Goal: Find specific page/section: Find specific page/section

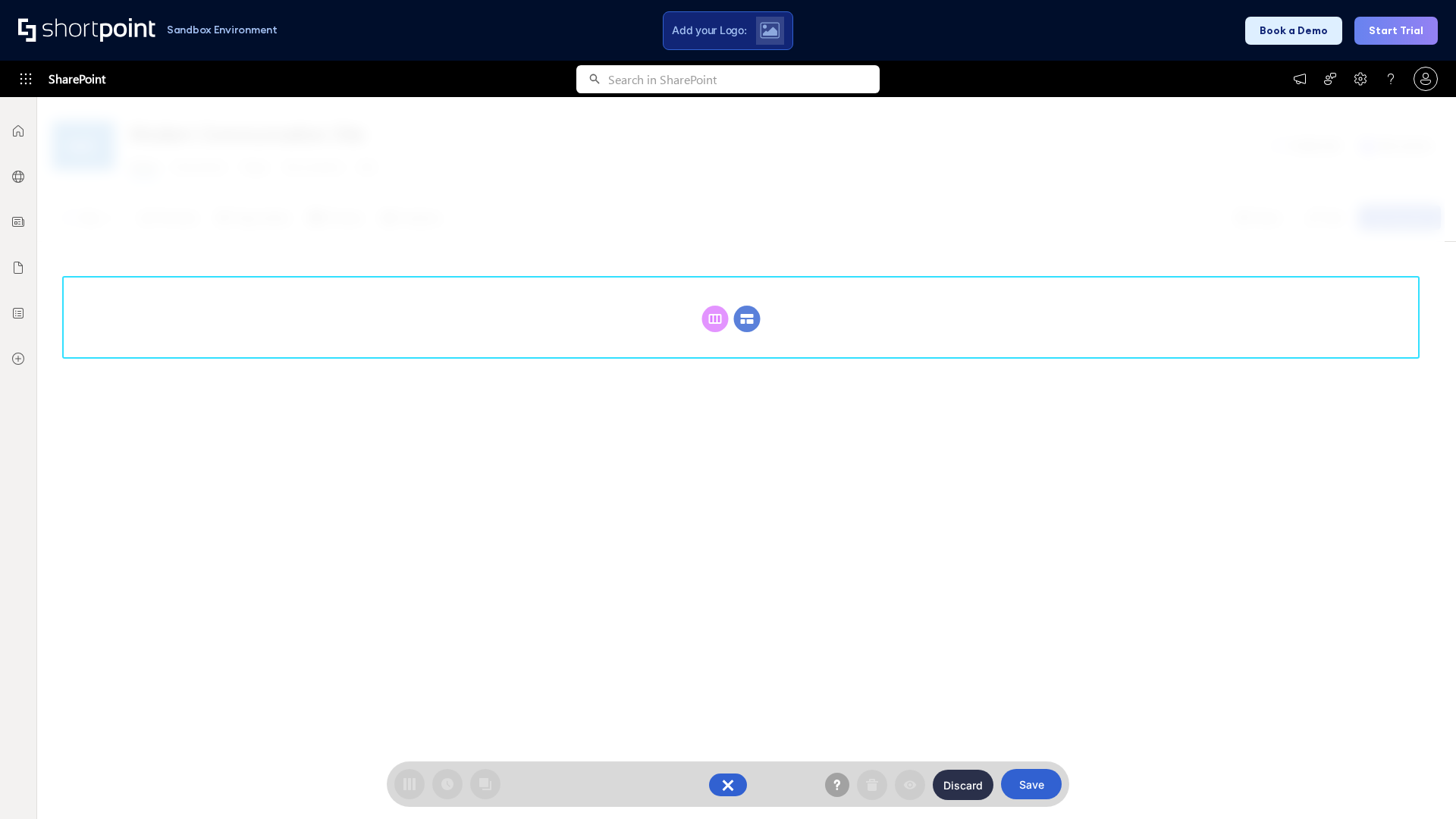
scroll to position [209, 0]
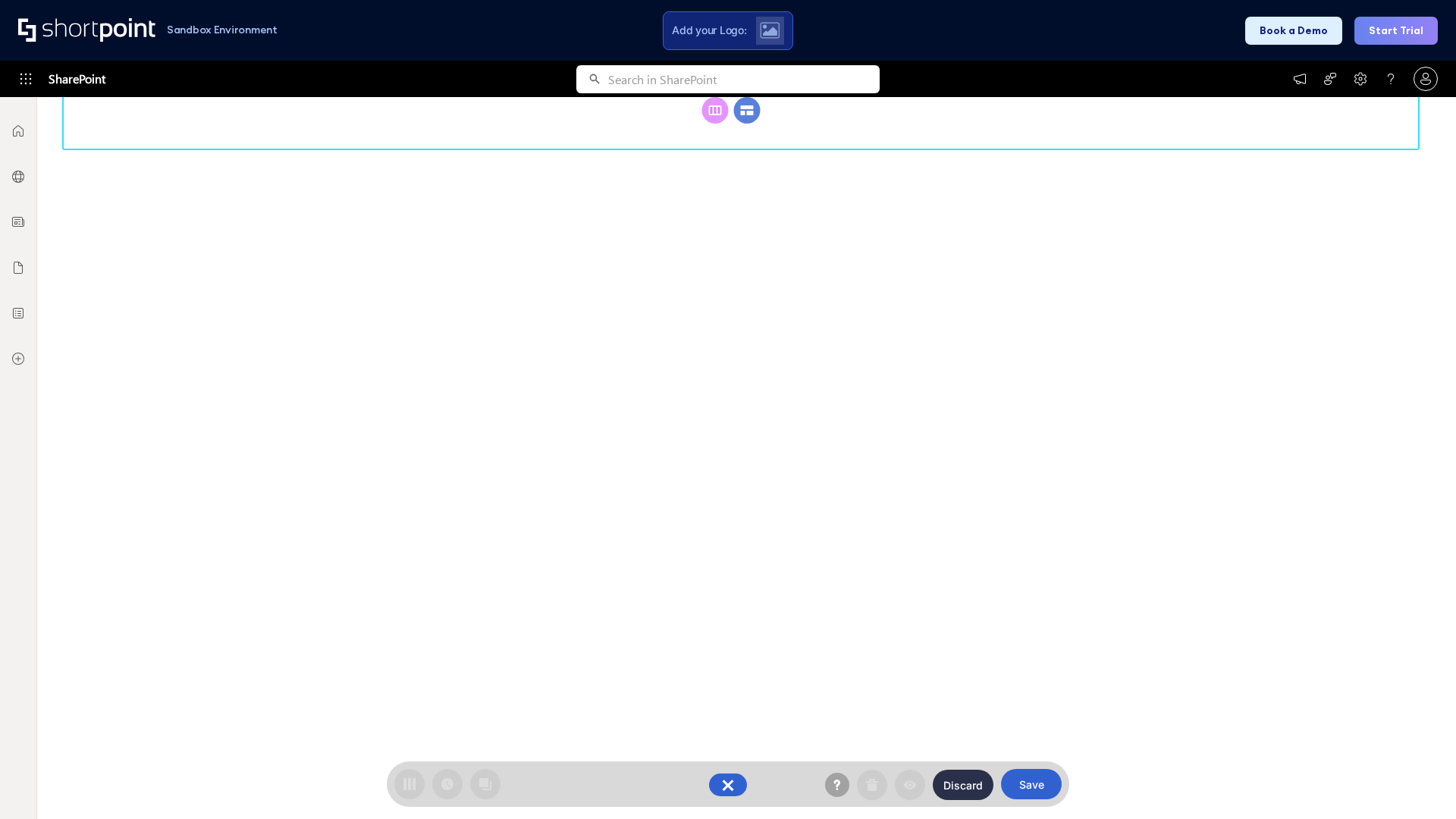
click at [747, 124] on circle at bounding box center [747, 110] width 27 height 27
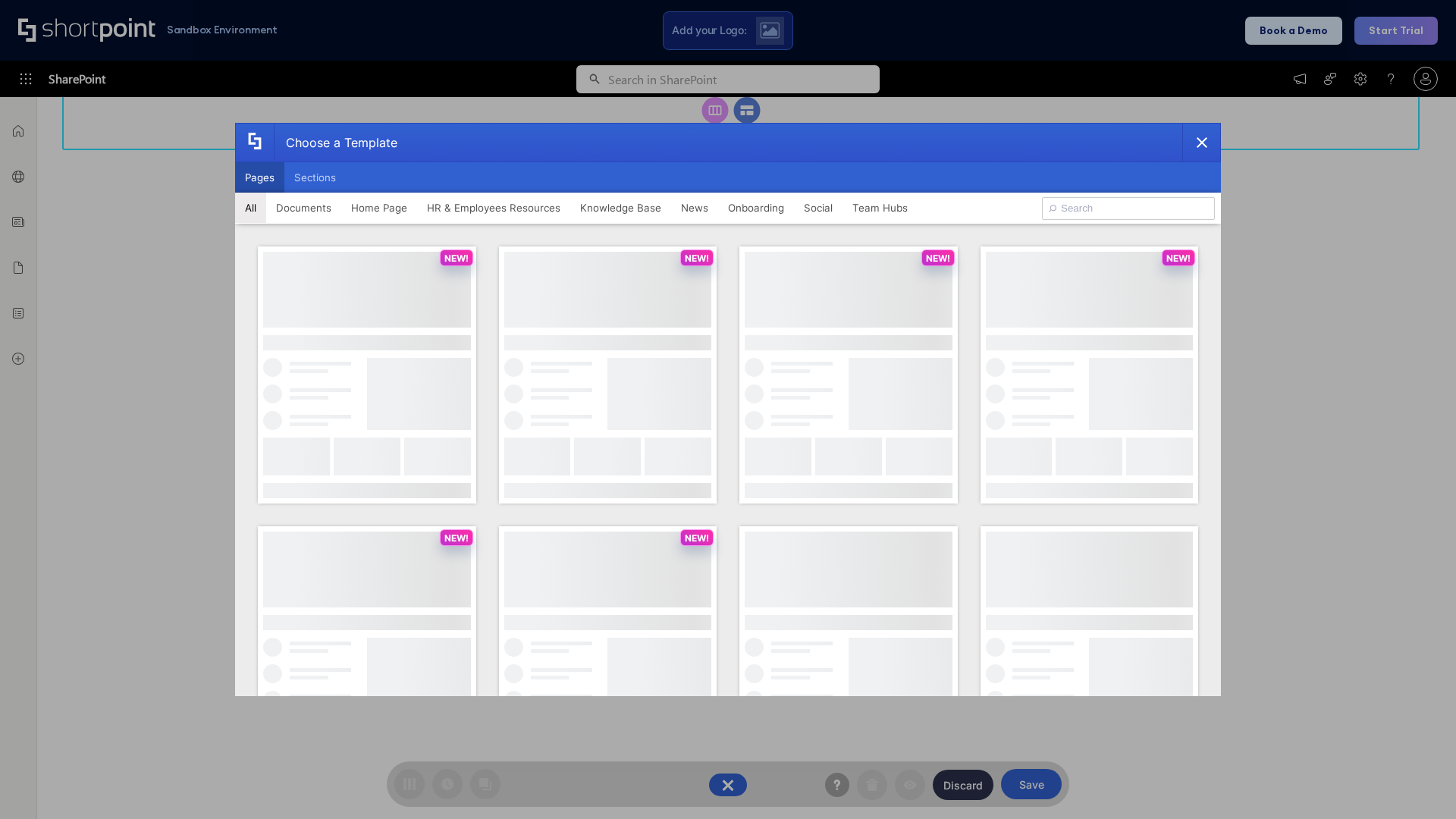
scroll to position [0, 0]
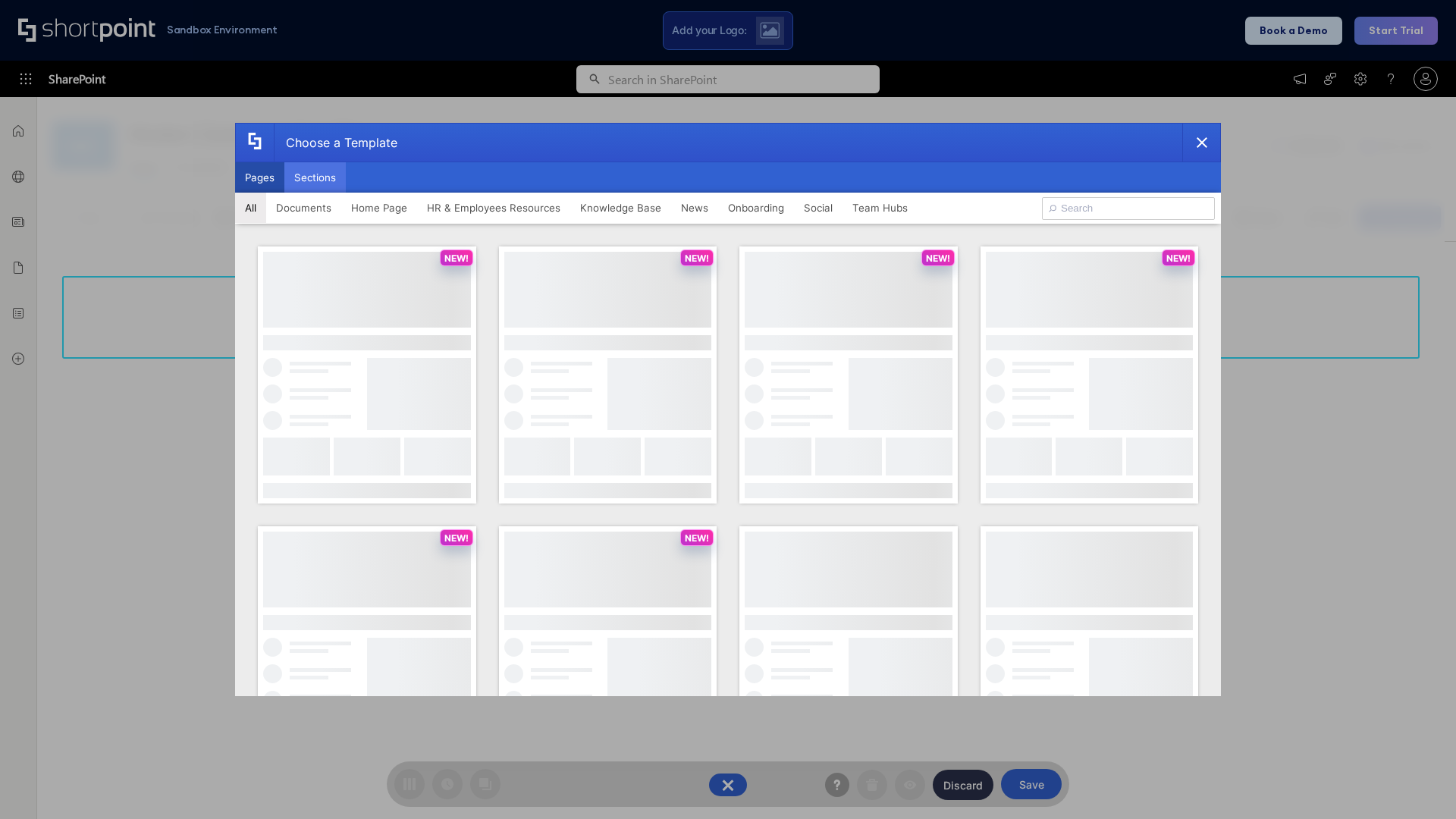
click at [315, 178] on button "Sections" at bounding box center [315, 178] width 61 height 30
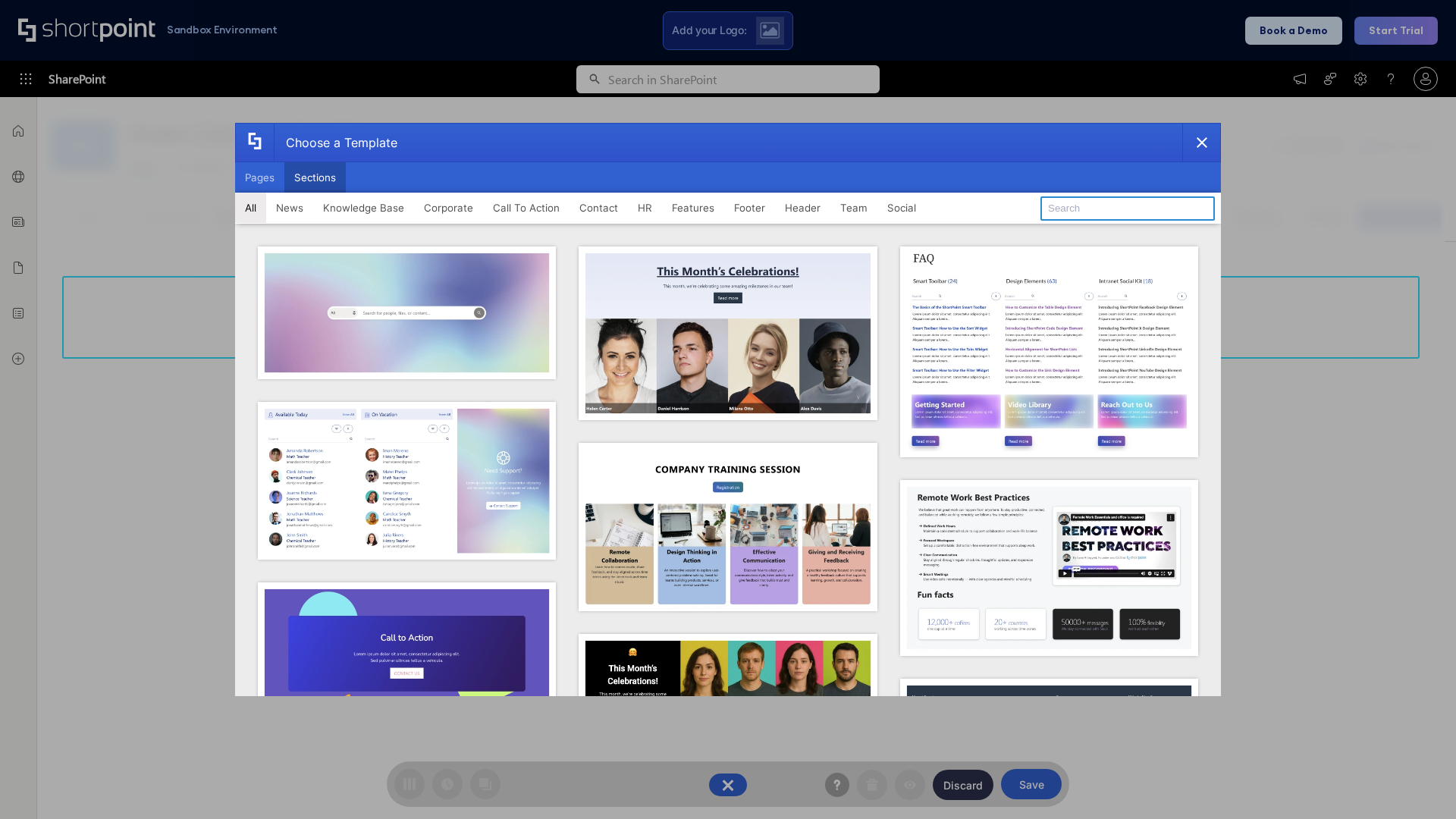
type input "Features Kit 1"
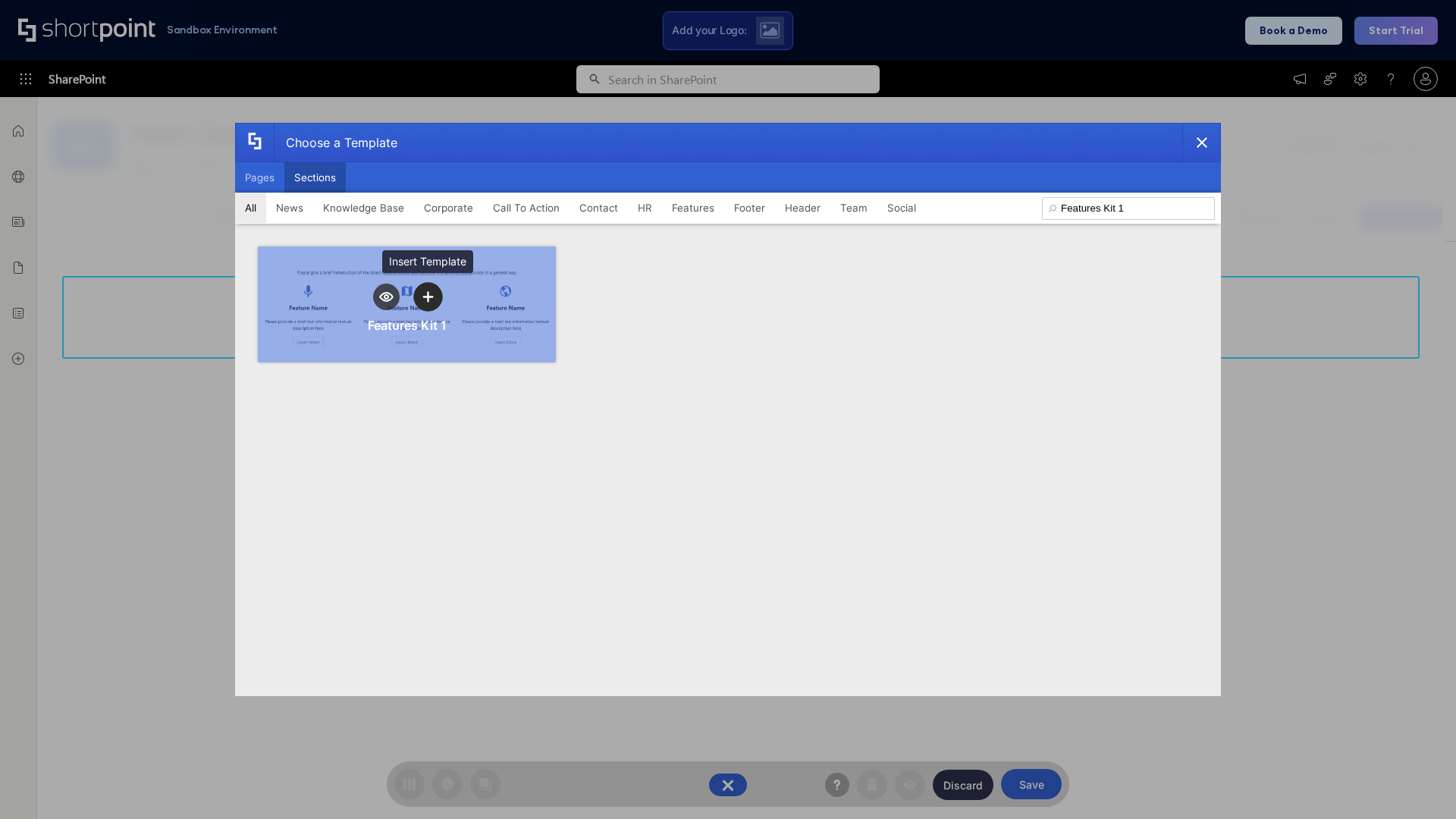
click at [428, 296] on icon "template selector" at bounding box center [428, 296] width 11 height 11
